Goal: Find specific fact: Find specific fact

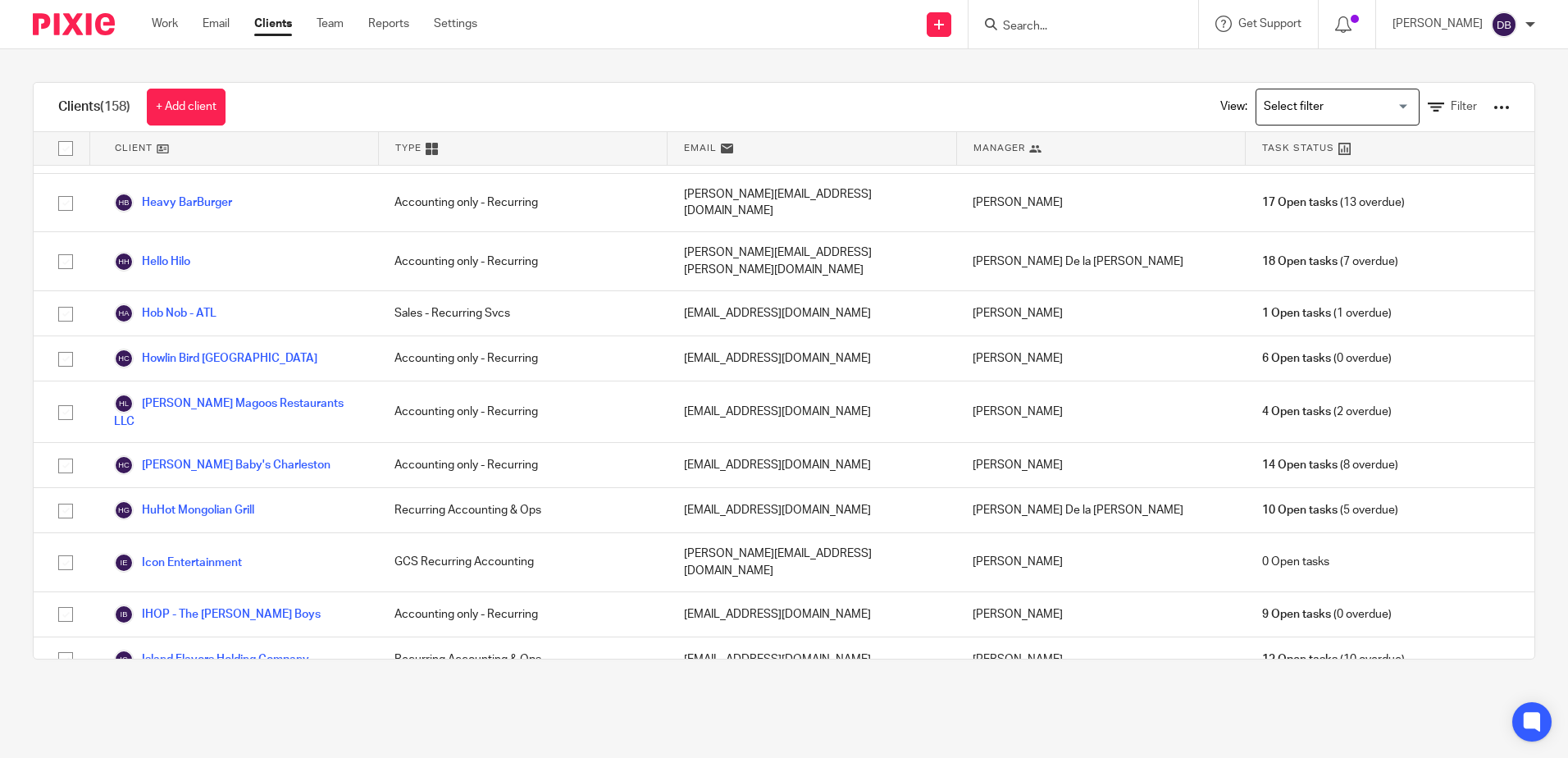
scroll to position [1804, 0]
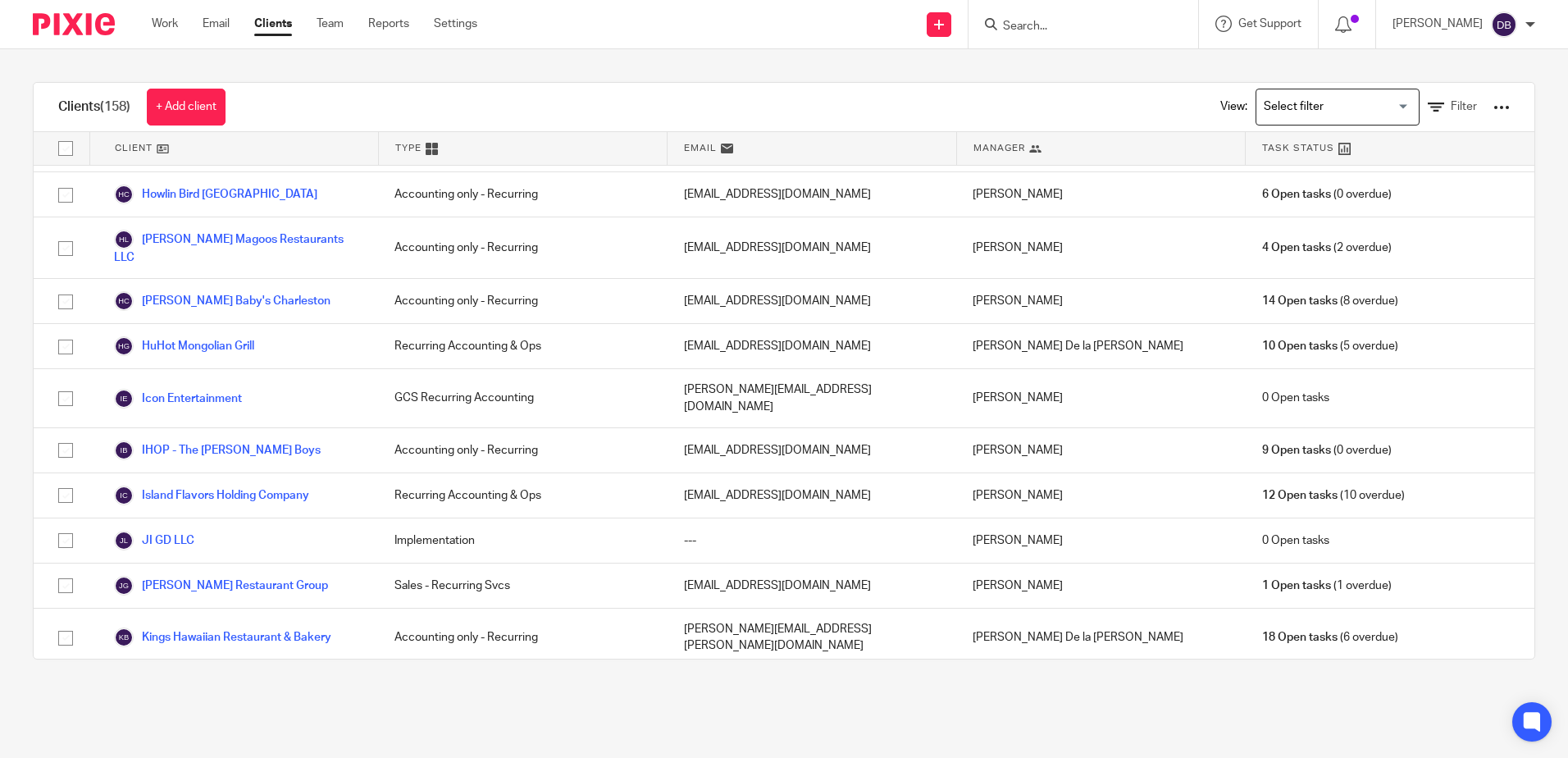
click at [254, 680] on link "[PERSON_NAME] LLC - Taco Bell/KFC" at bounding box center [225, 689] width 223 height 20
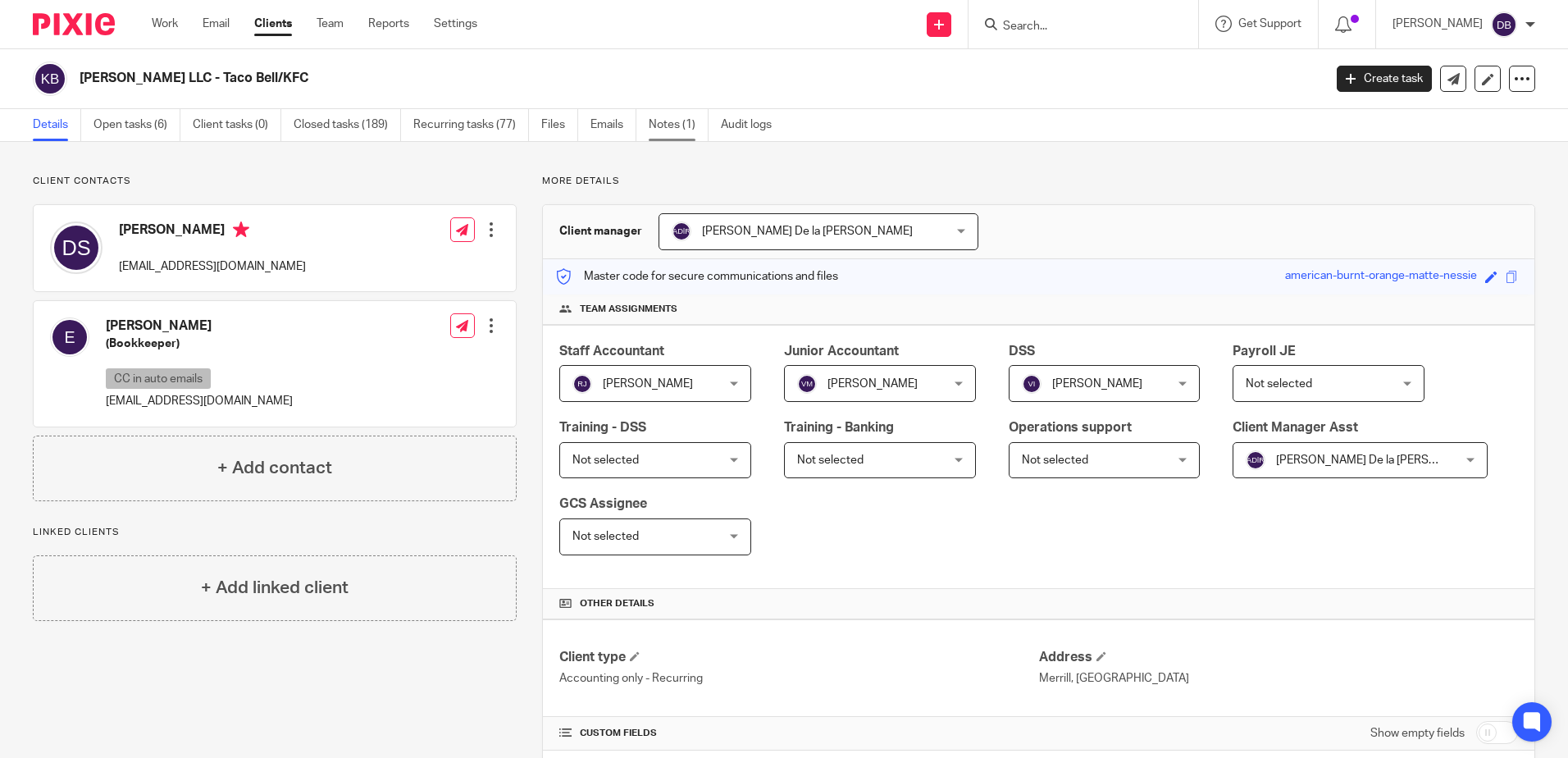
click at [675, 124] on link "Notes (1)" at bounding box center [679, 125] width 60 height 32
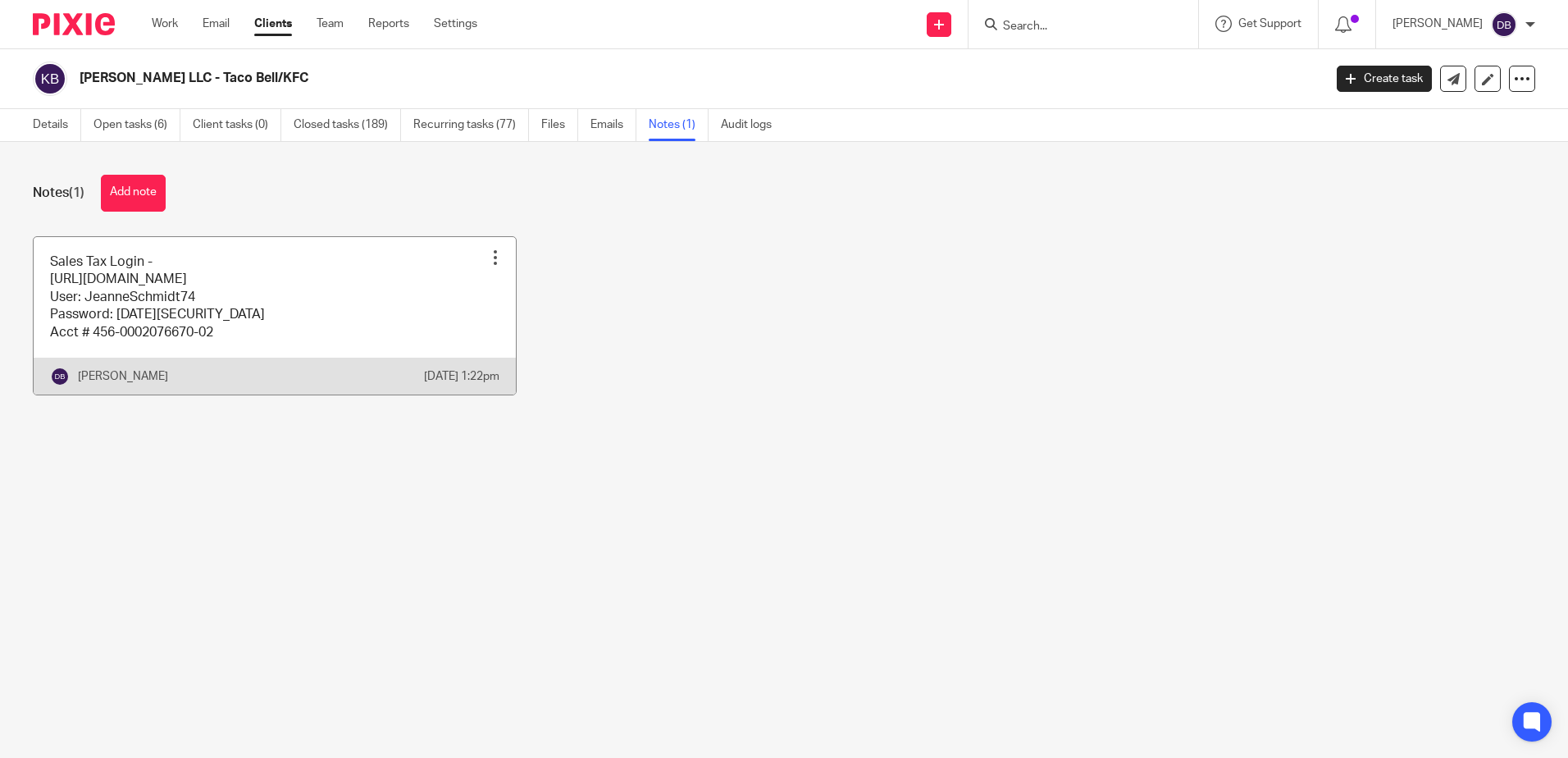
click at [285, 263] on link at bounding box center [274, 315] width 482 height 158
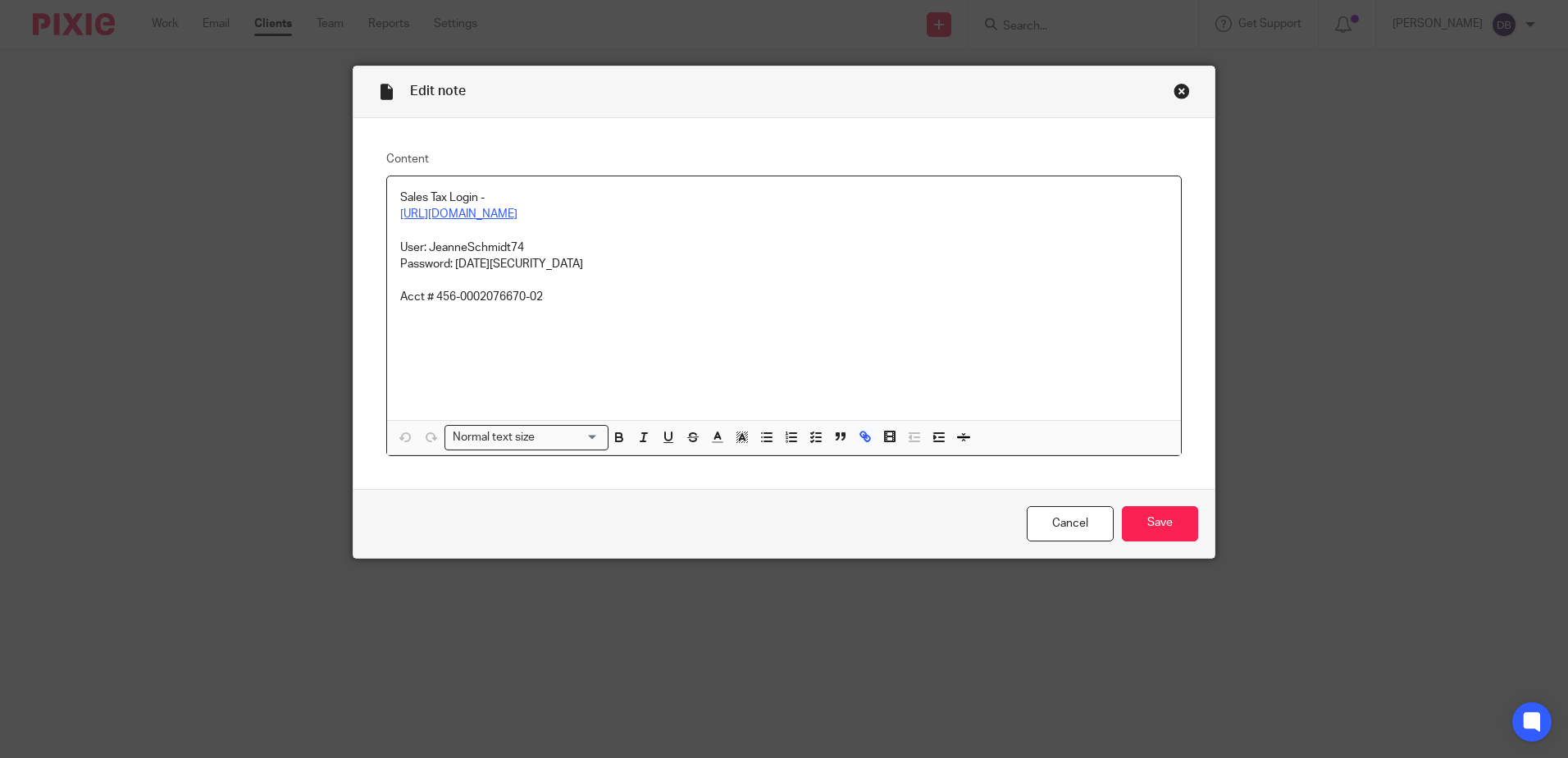
click at [423, 218] on link "https://tap.revenue.wi.gov/mta/_/" at bounding box center [459, 214] width 117 height 11
click at [478, 250] on link "https://tap.revenue.wi.gov/mta/_/" at bounding box center [488, 246] width 117 height 17
click at [826, 201] on p "Sales Tax Login -" at bounding box center [783, 198] width 767 height 17
drag, startPoint x: 523, startPoint y: 248, endPoint x: 425, endPoint y: 251, distance: 98.0
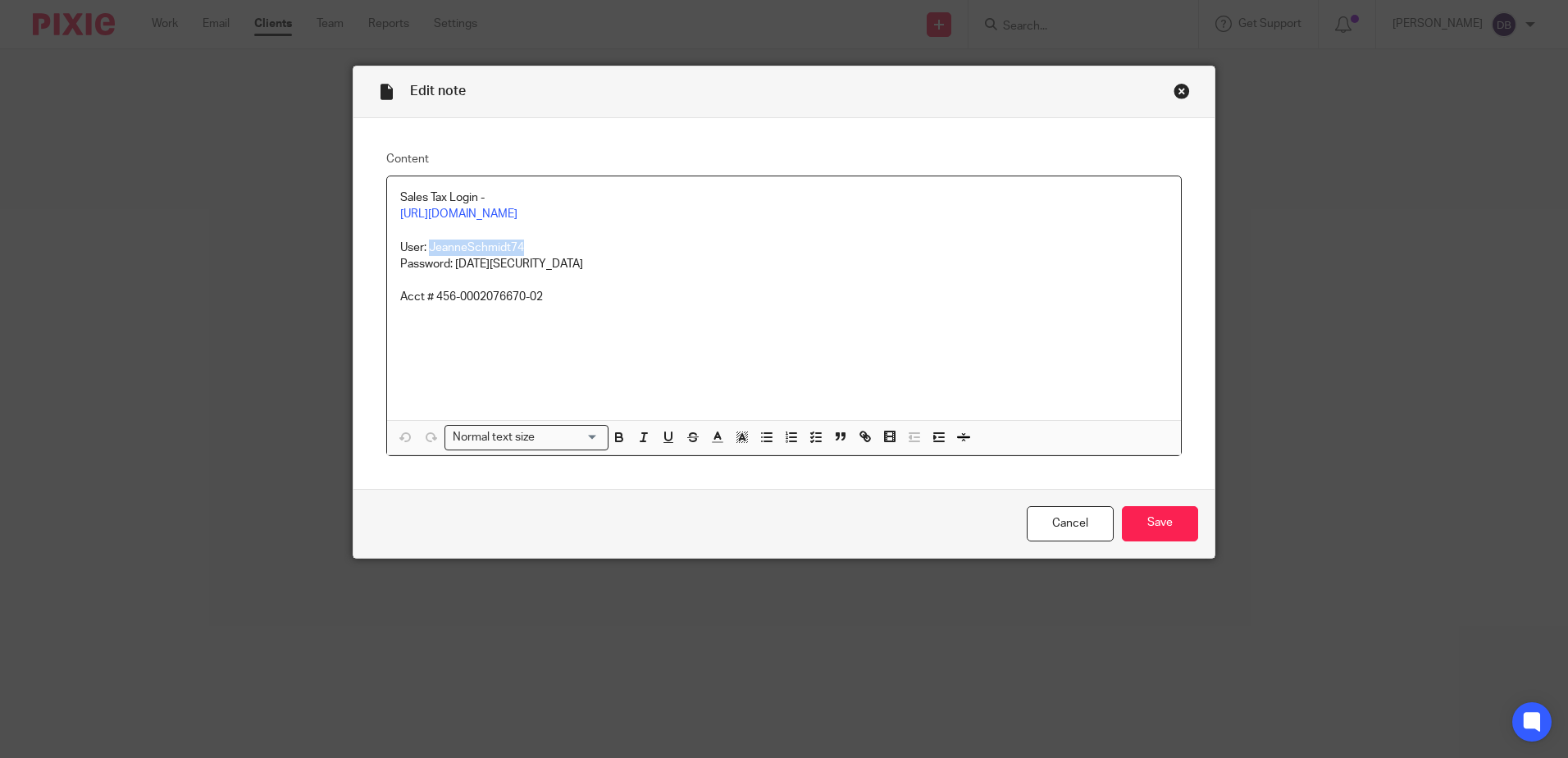
click at [425, 251] on p "User: JeanneSchmidt74" at bounding box center [783, 248] width 767 height 17
copy p "JeanneSchmidt74"
drag, startPoint x: 519, startPoint y: 263, endPoint x: 452, endPoint y: 265, distance: 67.0
click at [452, 265] on p "Password: June2022#" at bounding box center [783, 264] width 767 height 17
copy p "June2022#"
